Goal: Task Accomplishment & Management: Manage account settings

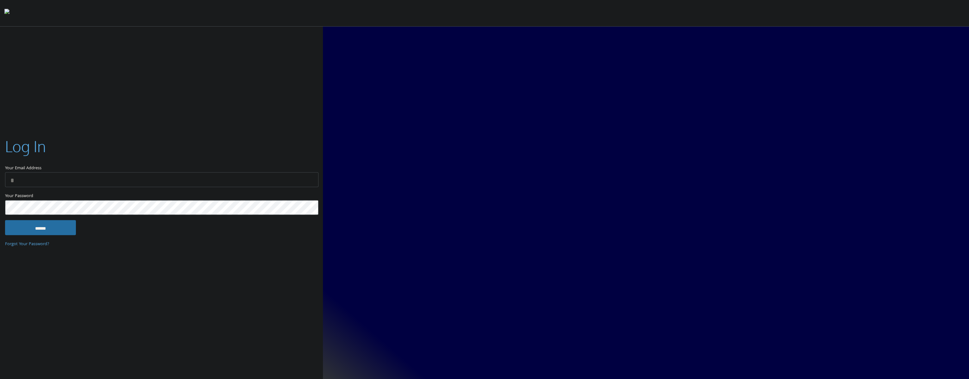
type input "**********"
click at [30, 228] on input "******" at bounding box center [40, 227] width 71 height 15
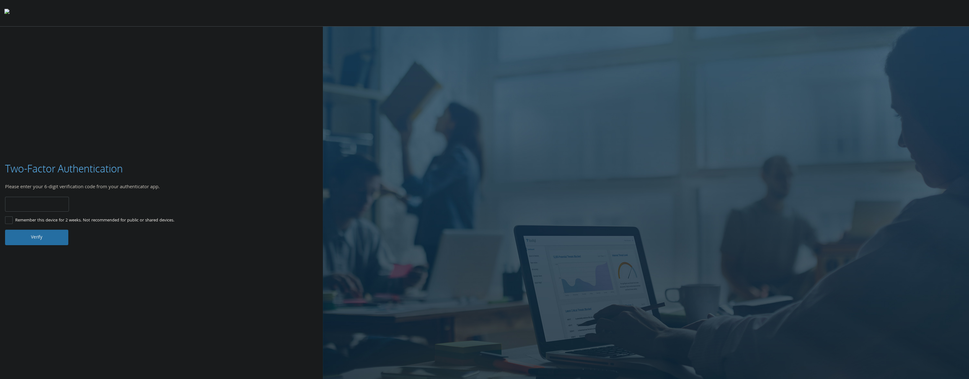
type input "******"
click at [53, 241] on button "Verify" at bounding box center [36, 237] width 63 height 15
